Goal: Transaction & Acquisition: Purchase product/service

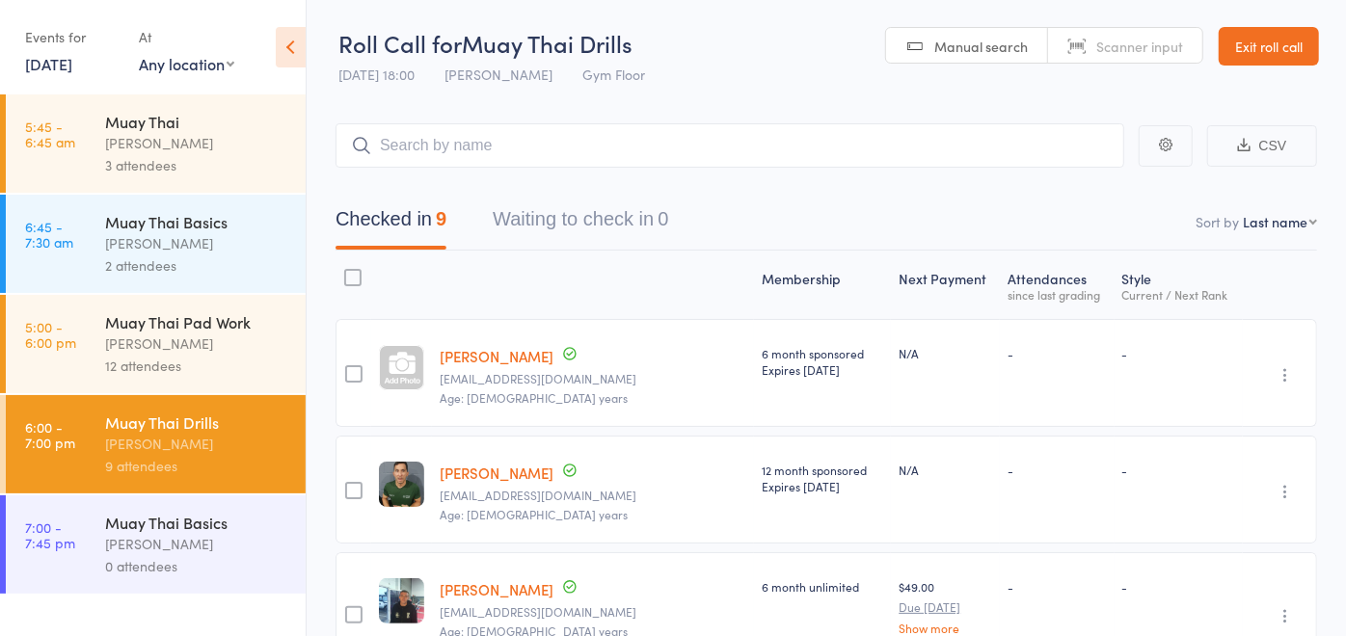
click at [1272, 40] on link "Exit roll call" at bounding box center [1269, 46] width 100 height 39
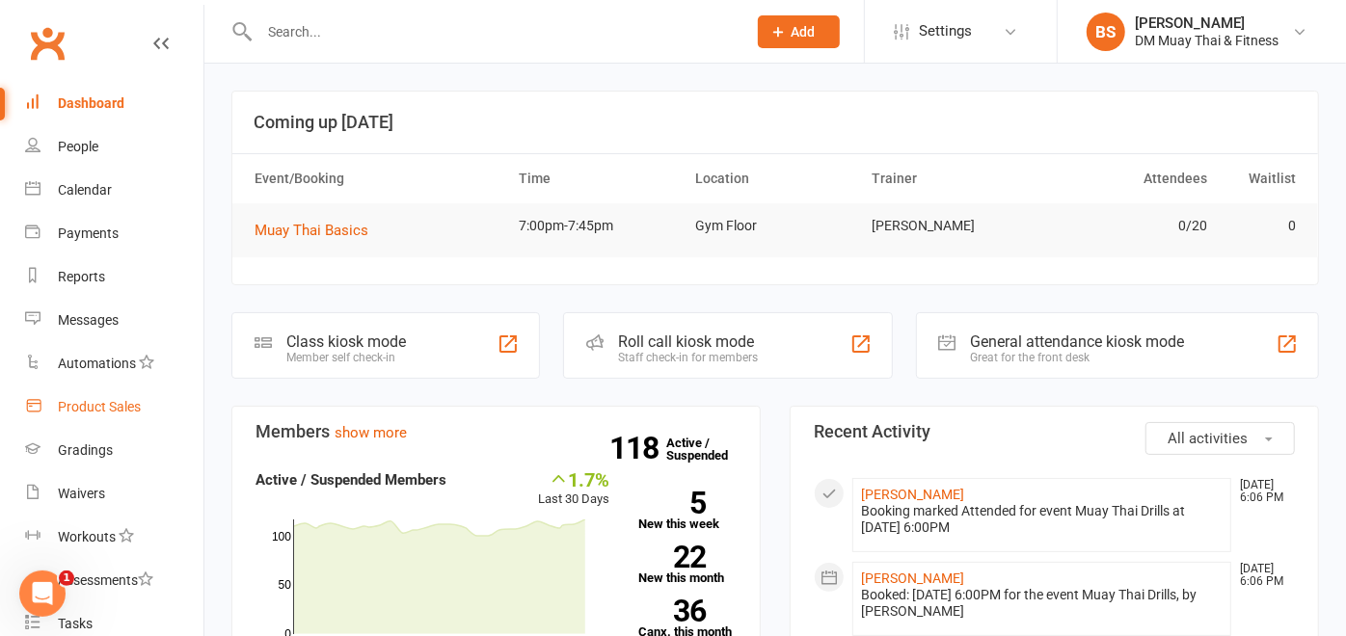
click at [94, 403] on div "Product Sales" at bounding box center [99, 406] width 83 height 15
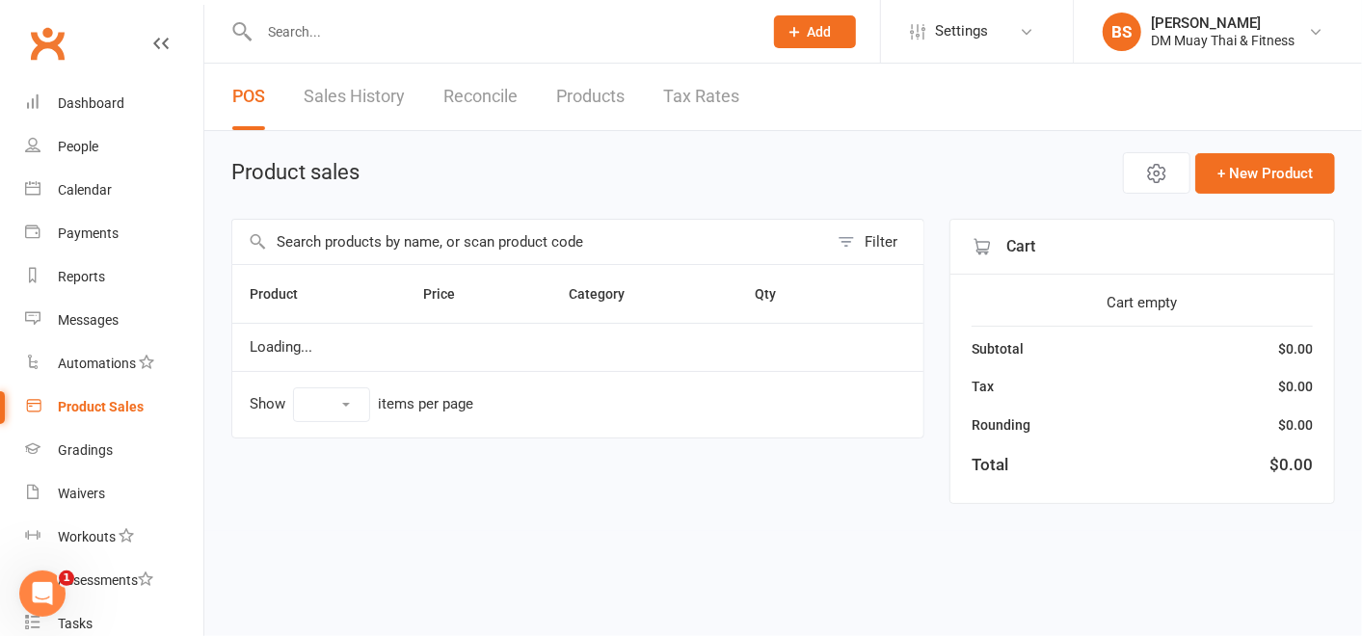
select select "100"
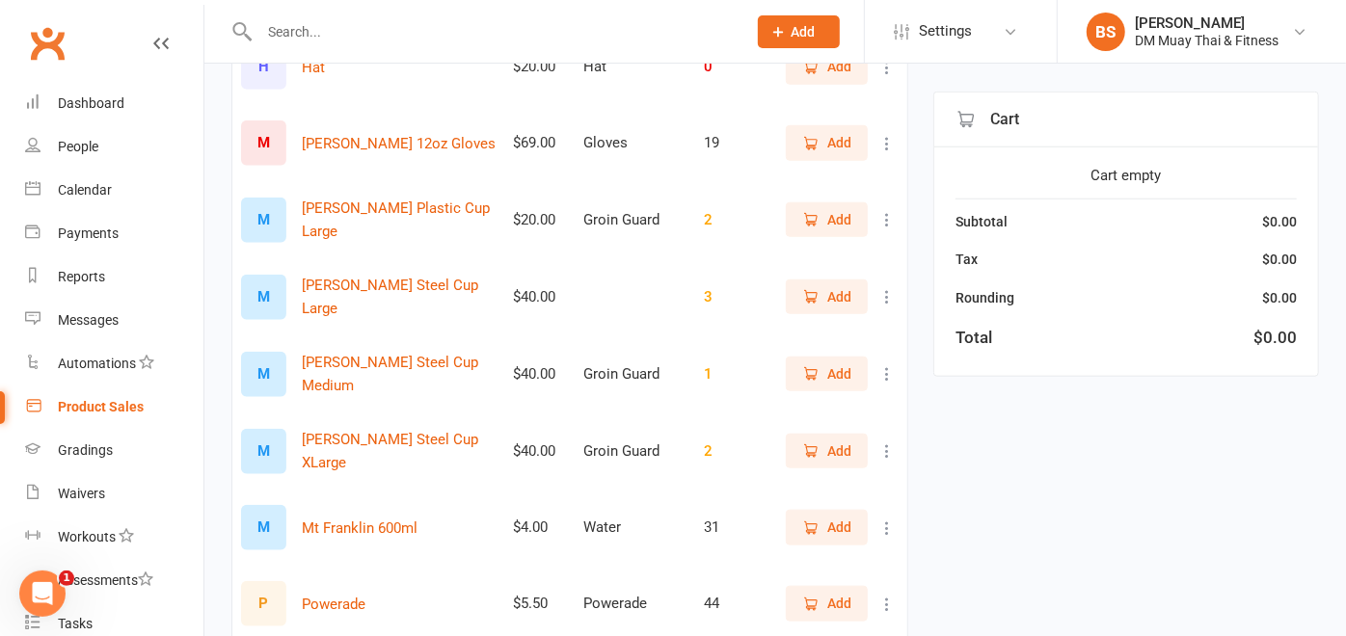
scroll to position [981, 0]
click at [802, 608] on icon "button" at bounding box center [810, 604] width 17 height 17
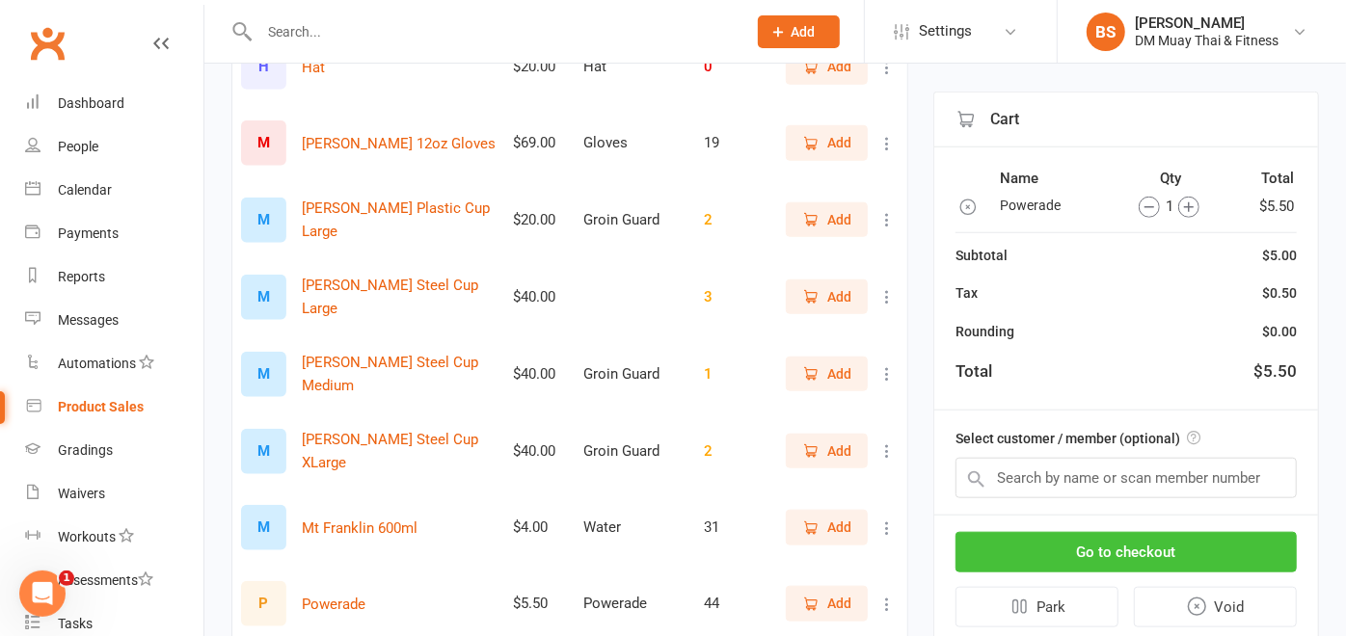
click at [1095, 553] on button "Go to checkout" at bounding box center [1125, 552] width 341 height 40
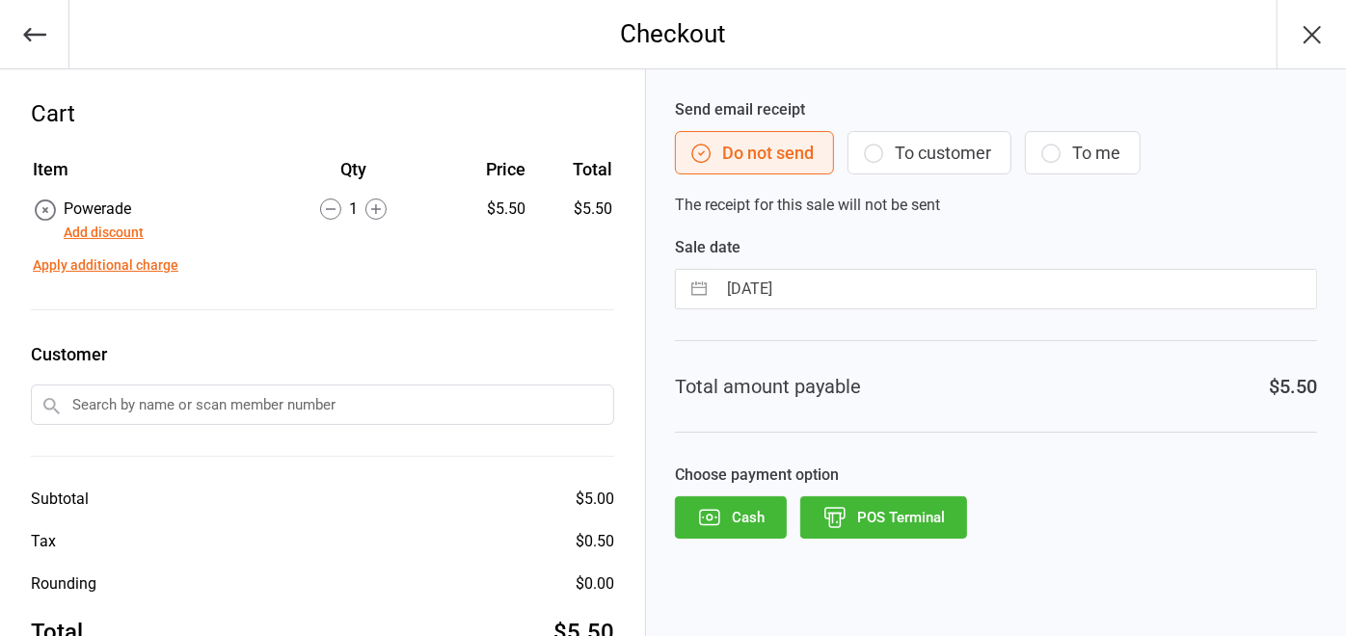
click at [908, 503] on button "POS Terminal" at bounding box center [883, 518] width 167 height 42
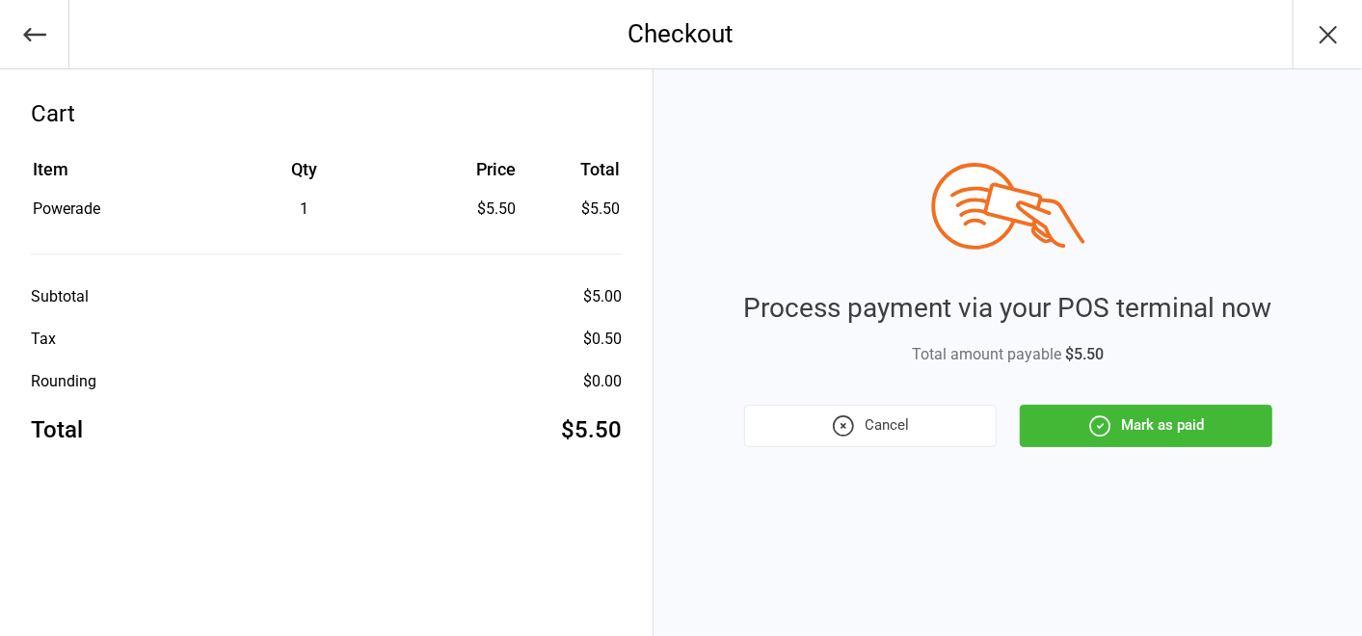
click at [1169, 438] on button "Mark as paid" at bounding box center [1146, 426] width 253 height 42
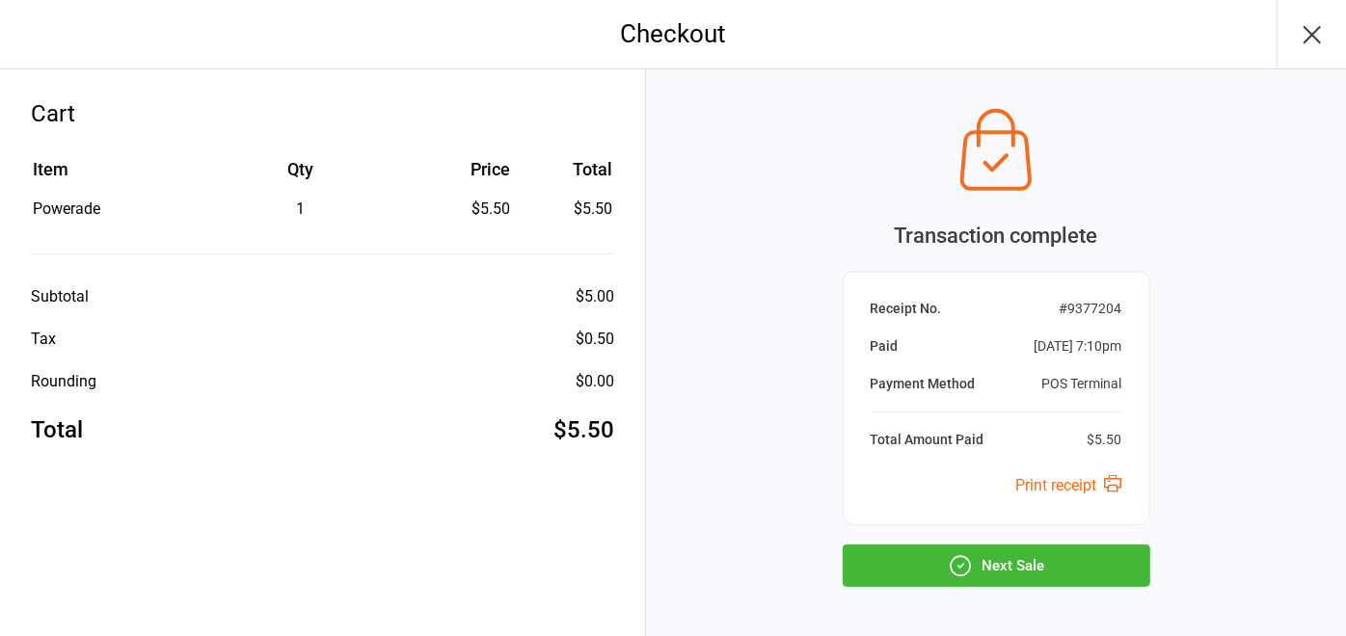
click at [1052, 561] on button "Next Sale" at bounding box center [997, 566] width 308 height 42
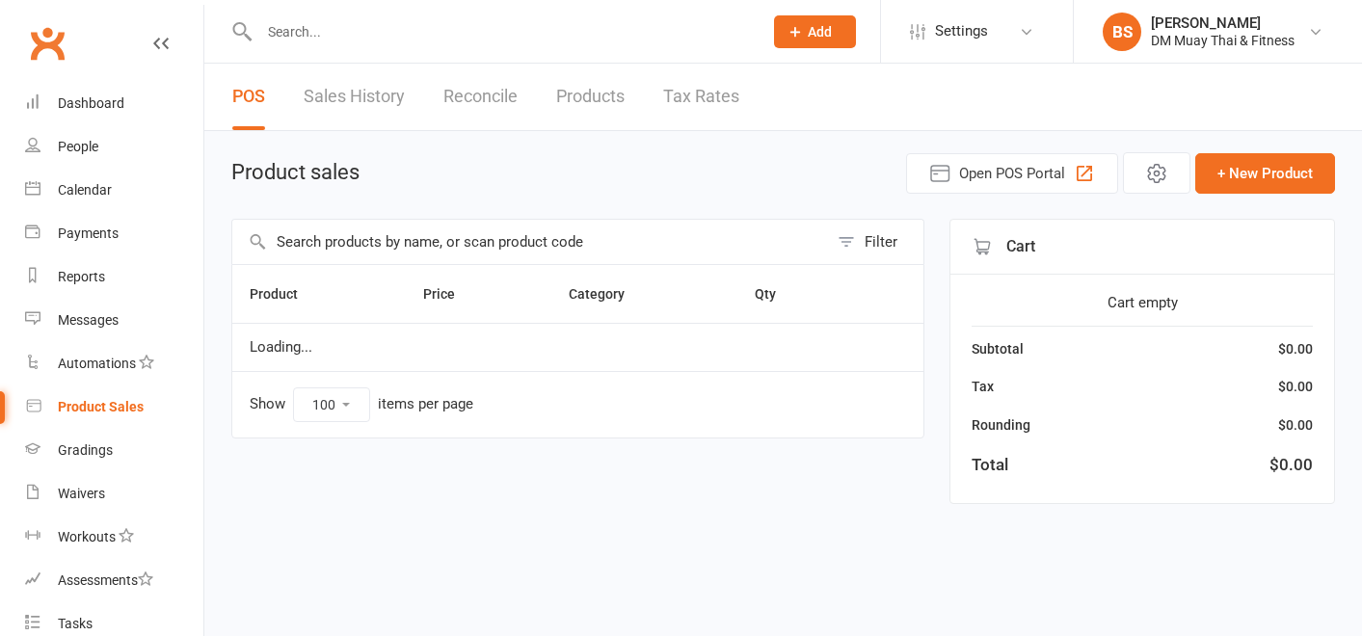
select select "100"
